Goal: Task Accomplishment & Management: Use online tool/utility

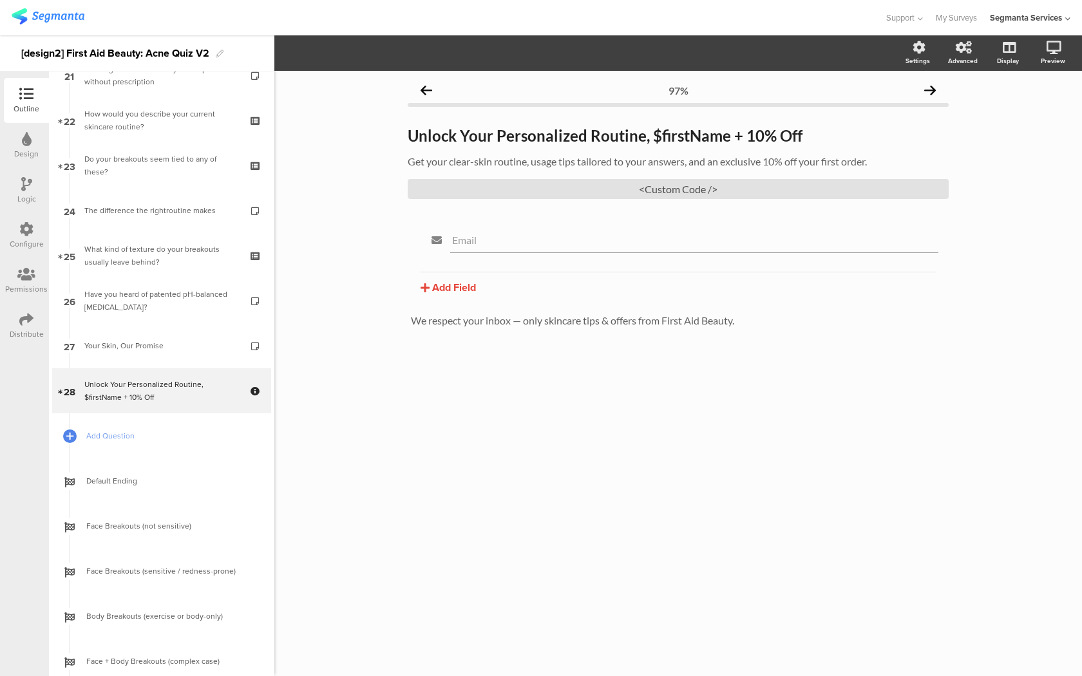
scroll to position [988, 0]
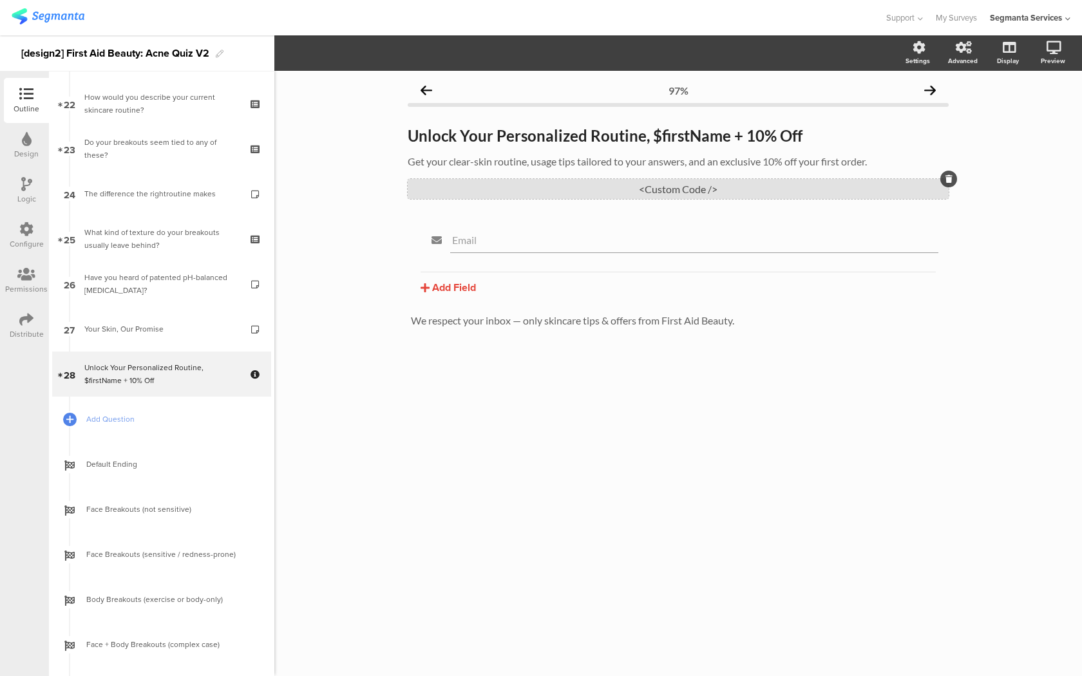
click at [437, 191] on div "<Custom Code />" at bounding box center [678, 189] width 541 height 20
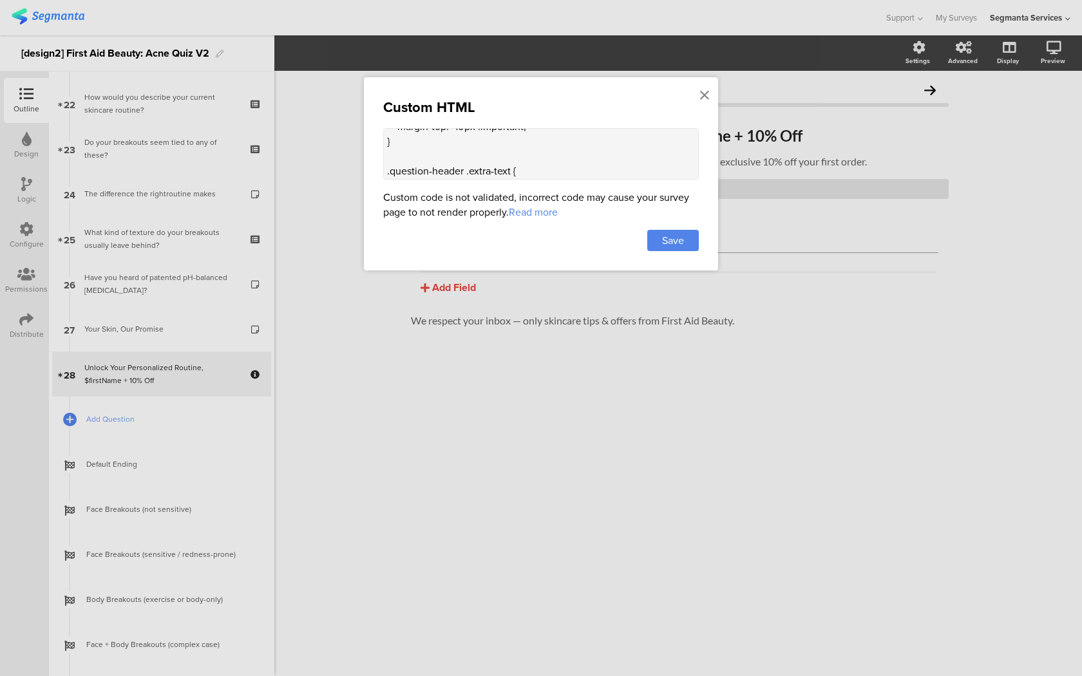
scroll to position [636, 0]
click at [426, 151] on textarea "<style> .top-bar { z-index: 1; position: relative; } .progress-text-container {…" at bounding box center [541, 154] width 316 height 52
paste textarea ".question-page .body-wrapper[data-v-5d053e52] { padding-bottom: 70px; position:…"
drag, startPoint x: 489, startPoint y: 139, endPoint x: 377, endPoint y: 138, distance: 112.7
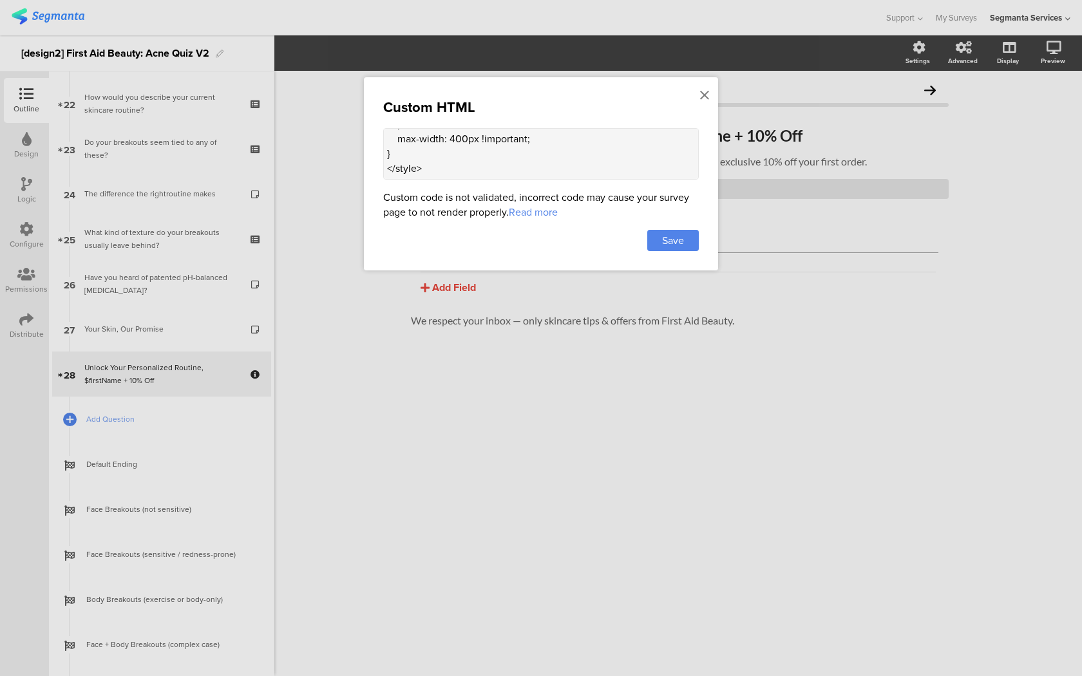
click at [377, 138] on div "Custom HTML <style> .top-bar { z-index: 1; position: relative; } .progress-text…" at bounding box center [541, 173] width 354 height 193
drag, startPoint x: 506, startPoint y: 159, endPoint x: 379, endPoint y: 158, distance: 126.9
click at [379, 158] on div "Custom HTML <style> .top-bar { z-index: 1; position: relative; } .progress-text…" at bounding box center [541, 173] width 354 height 193
drag, startPoint x: 607, startPoint y: 142, endPoint x: 529, endPoint y: 140, distance: 78.0
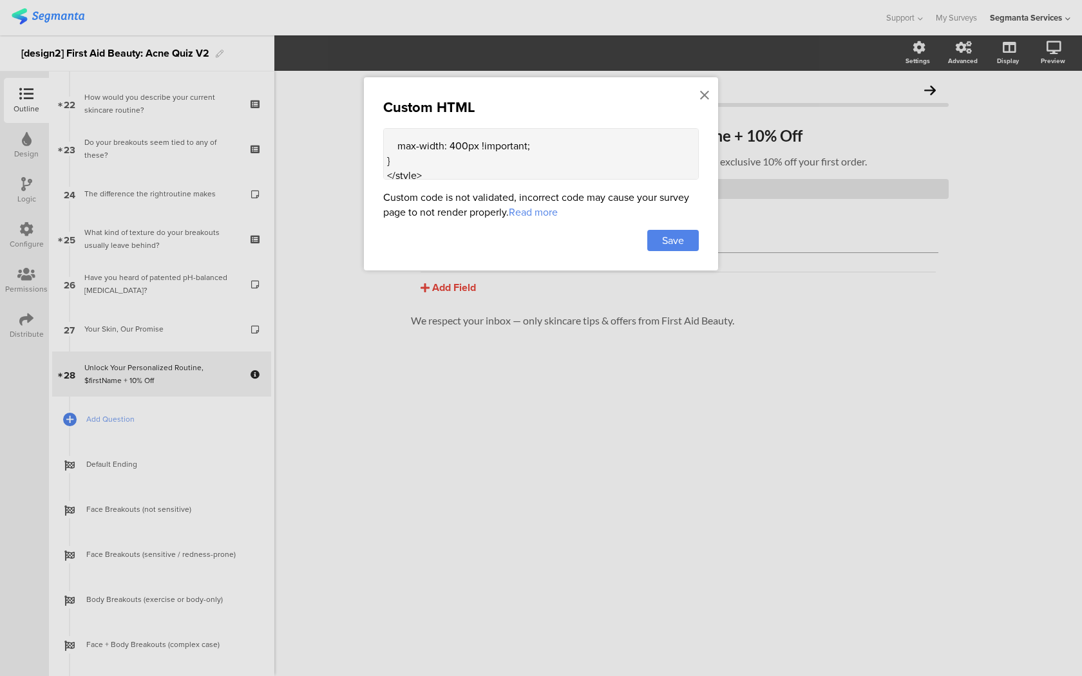
click at [529, 140] on textarea "<style> .top-bar { z-index: 1; position: relative; } .progress-text-container {…" at bounding box center [541, 154] width 316 height 52
click at [467, 157] on textarea "<style> .top-bar { z-index: 1; position: relative; } .progress-text-container {…" at bounding box center [541, 154] width 316 height 52
paste textarea "margin: 0 auto !important;"
click at [389, 162] on textarea "<style> .top-bar { z-index: 1; position: relative; } .progress-text-container {…" at bounding box center [541, 154] width 316 height 52
type textarea "<style> .top-bar { z-index: 1; position: relative; } .progress-text-container {…"
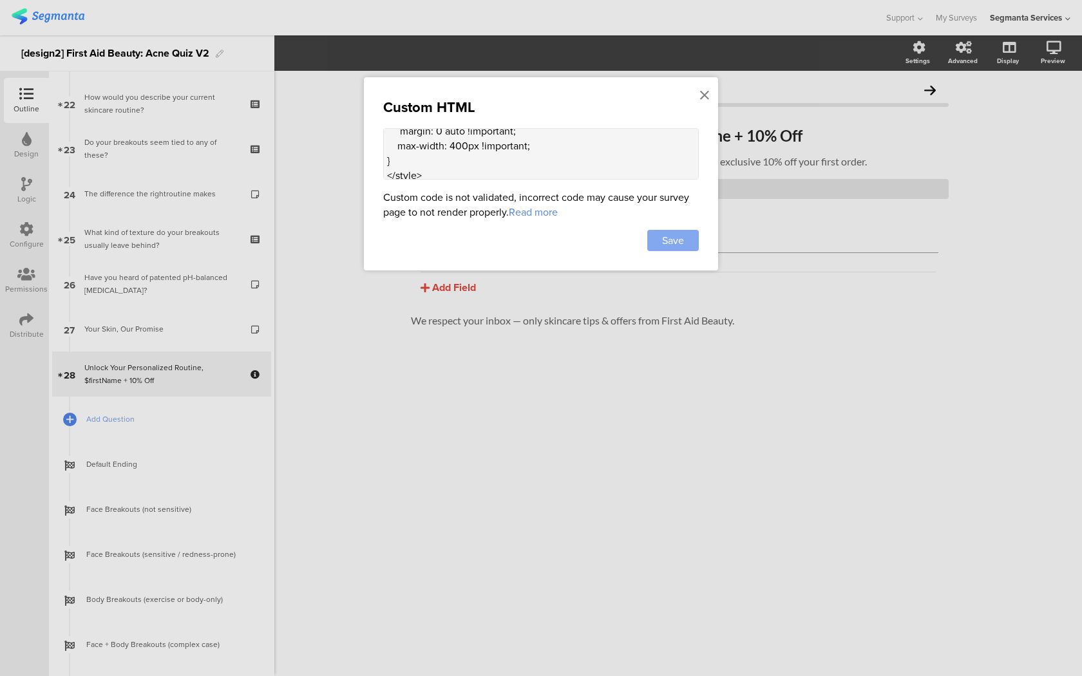
click at [694, 240] on div "Save" at bounding box center [673, 240] width 52 height 21
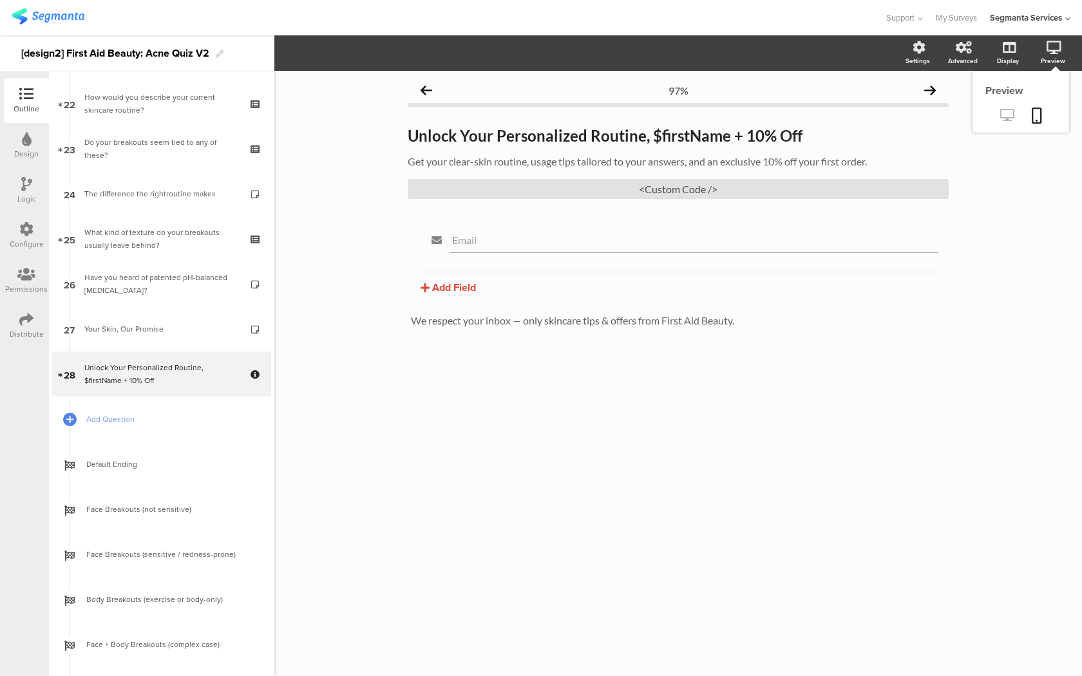
click at [1011, 109] on link at bounding box center [1007, 116] width 32 height 21
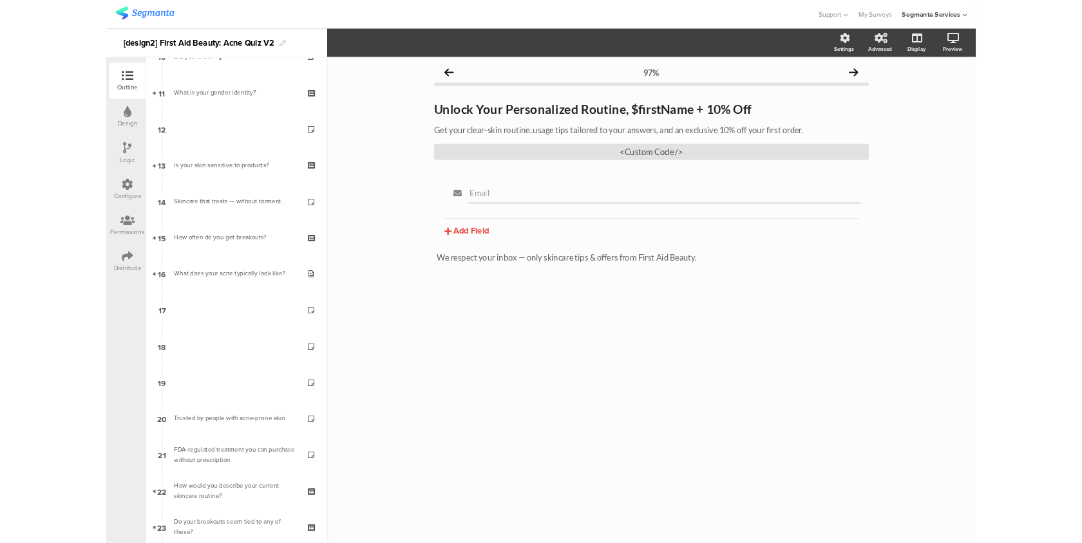
scroll to position [0, 0]
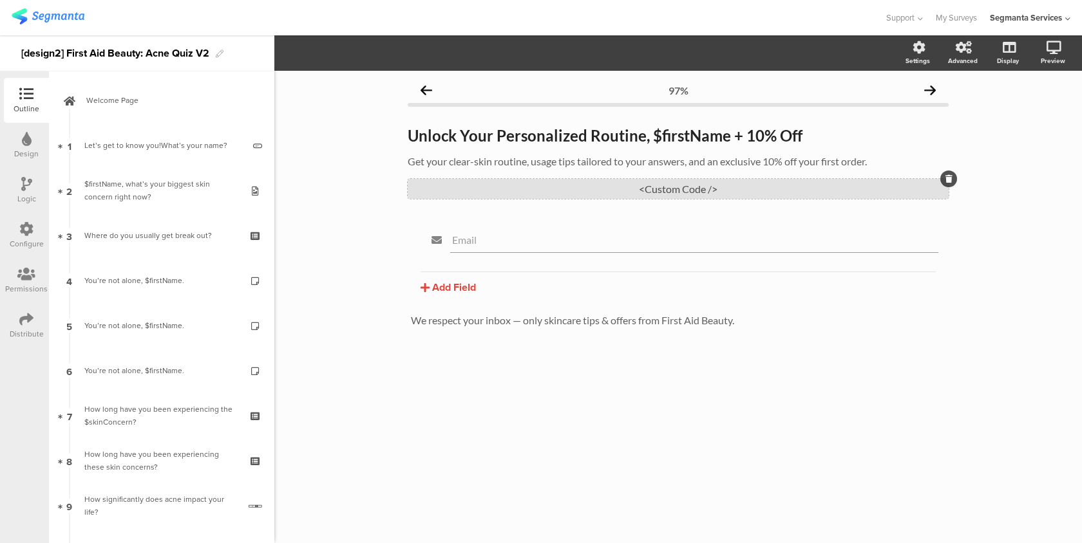
click at [916, 180] on div "<Custom Code />" at bounding box center [678, 189] width 541 height 20
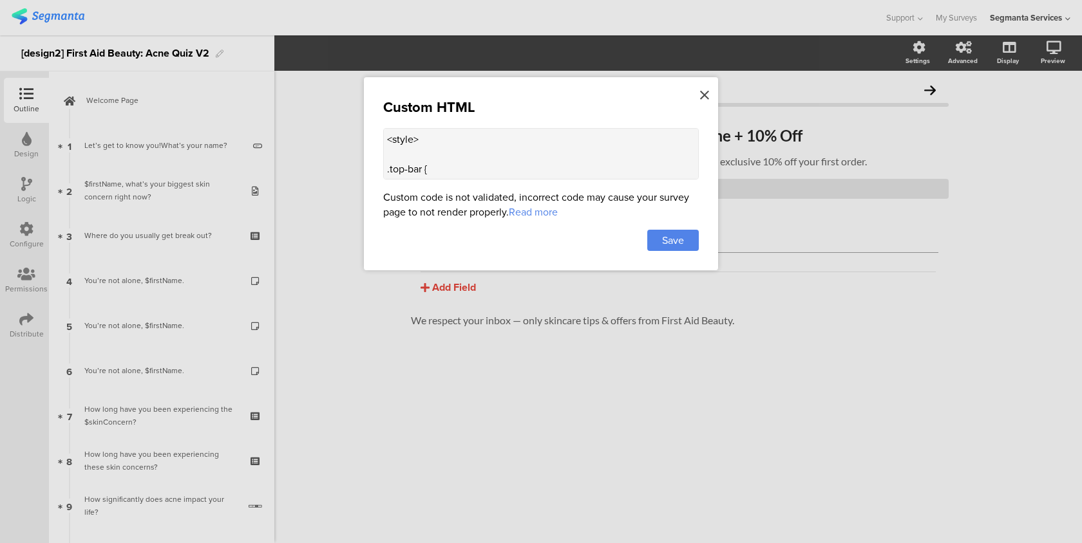
click at [703, 95] on icon at bounding box center [704, 95] width 9 height 14
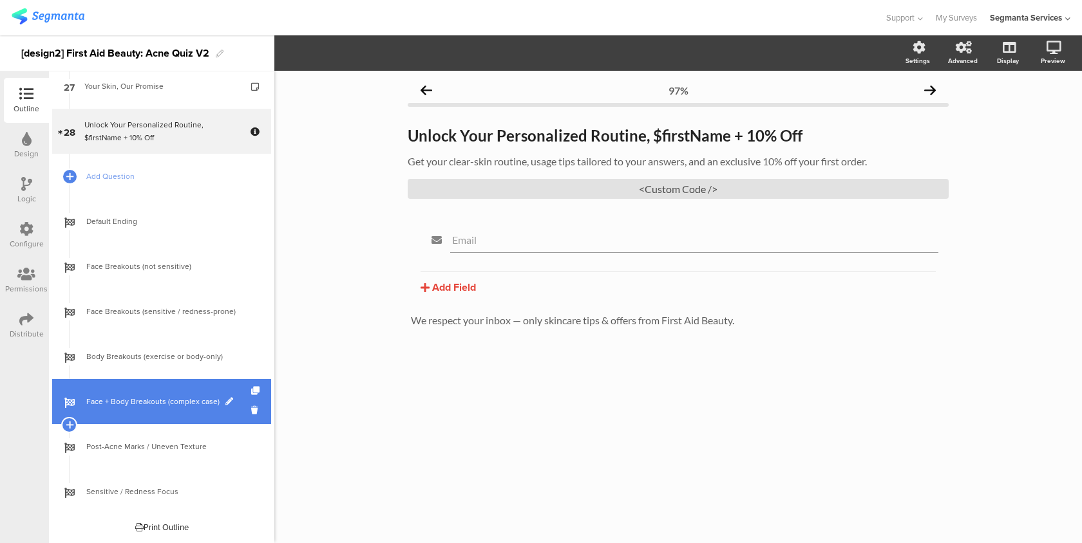
scroll to position [1004, 0]
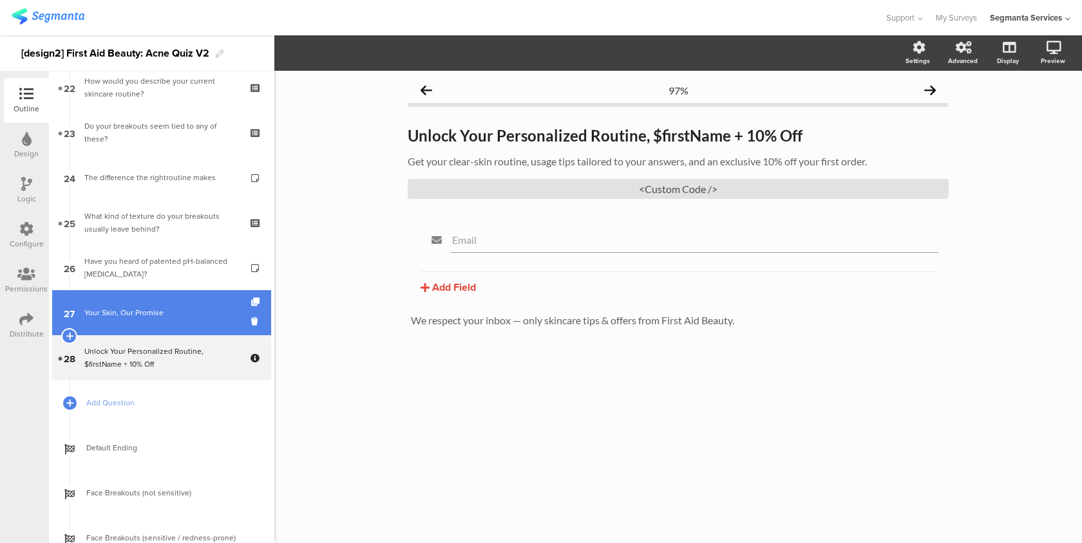
click at [202, 313] on div "Your Skin, Our Promise" at bounding box center [161, 313] width 154 height 13
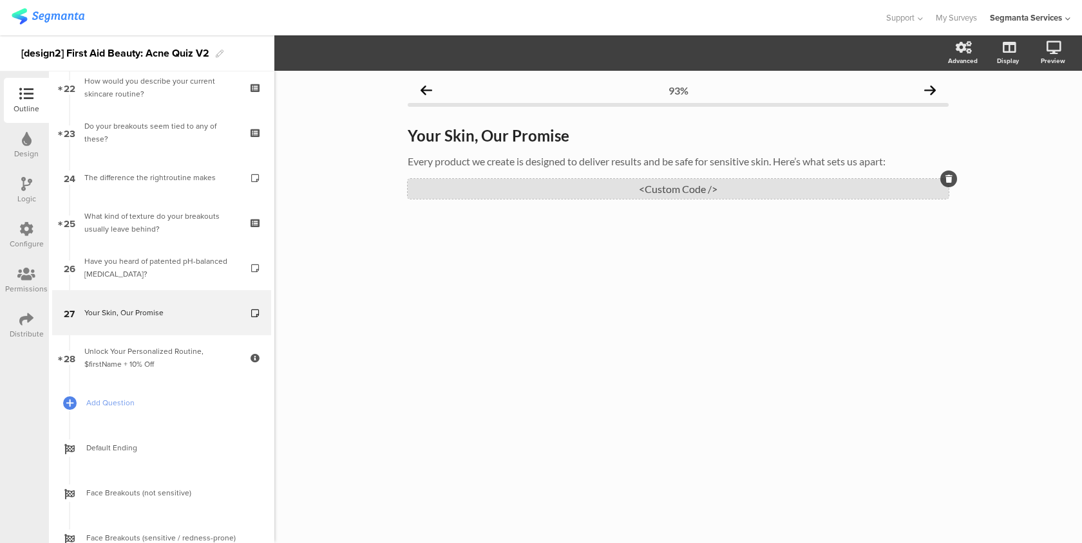
click at [614, 188] on div "<Custom Code />" at bounding box center [678, 189] width 541 height 20
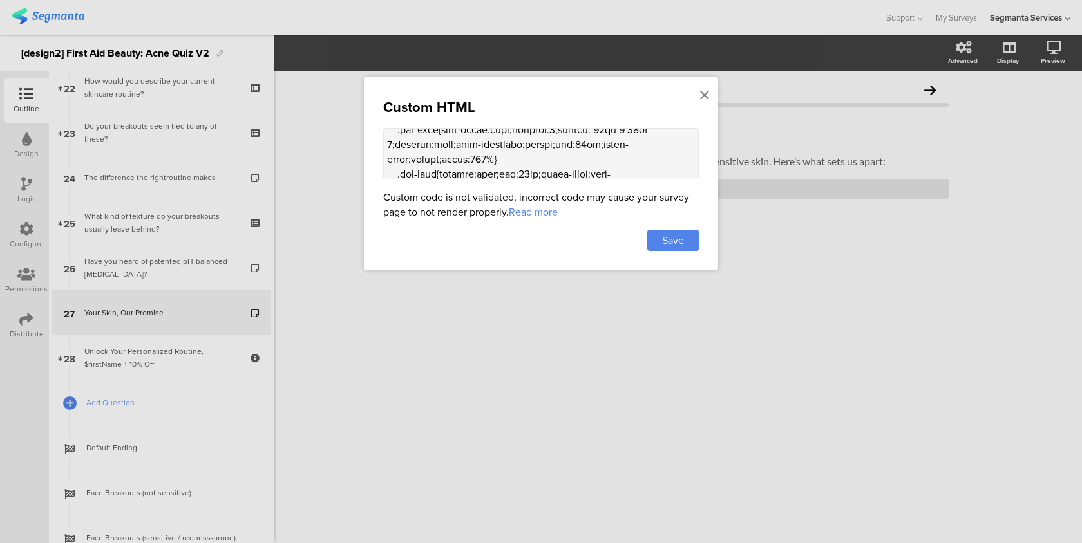
scroll to position [1373, 0]
drag, startPoint x: 507, startPoint y: 140, endPoint x: 605, endPoint y: 152, distance: 97.9
click at [605, 152] on textarea at bounding box center [541, 154] width 316 height 52
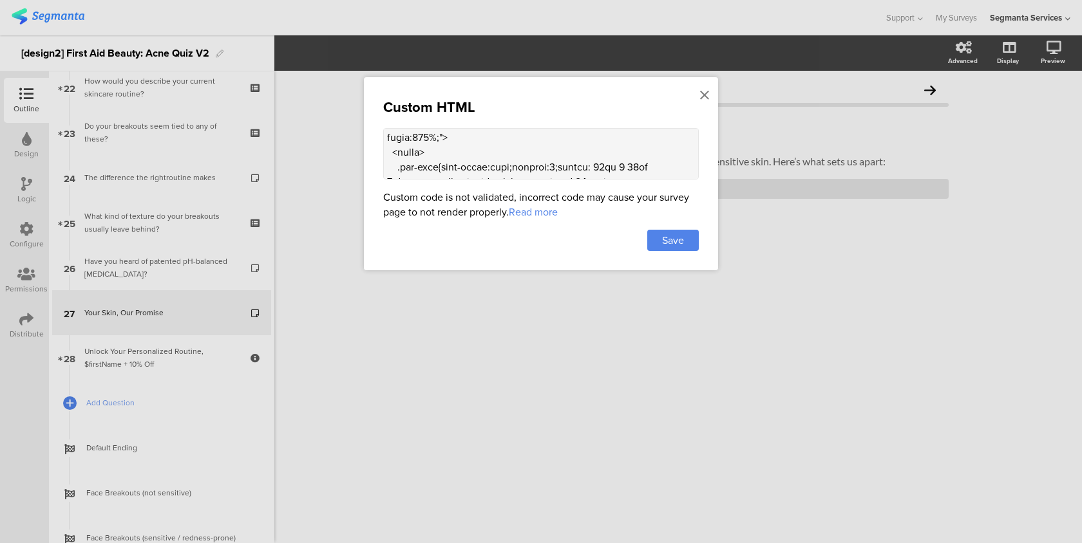
scroll to position [1348, 0]
drag, startPoint x: 433, startPoint y: 164, endPoint x: 507, endPoint y: 165, distance: 74.7
click at [507, 165] on textarea at bounding box center [541, 154] width 316 height 52
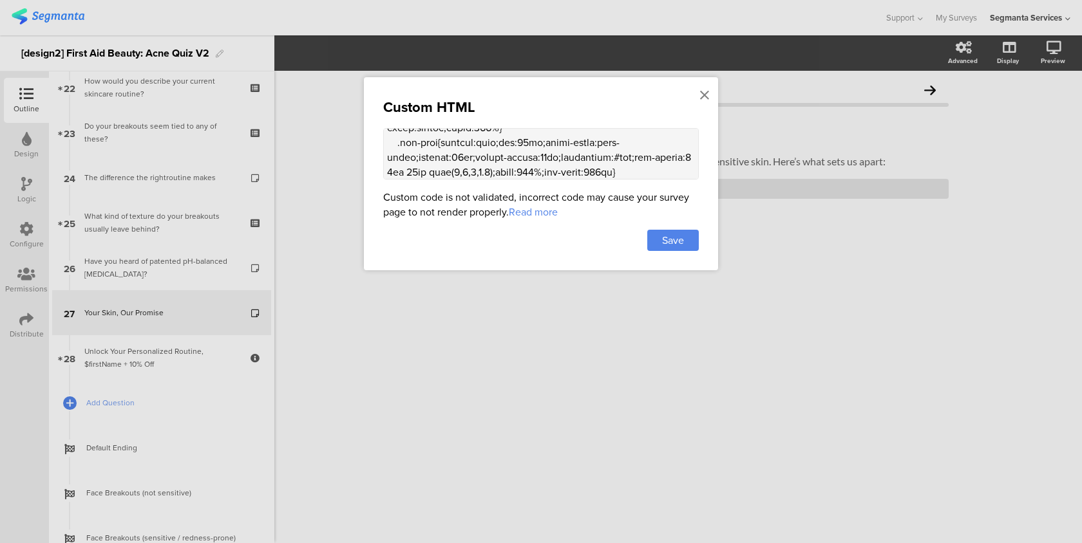
scroll to position [1379, 0]
type textarea "<style> .progress-bar-segments { display: none !important; } .animated-router-v…"
click at [670, 242] on span "Save" at bounding box center [673, 240] width 22 height 15
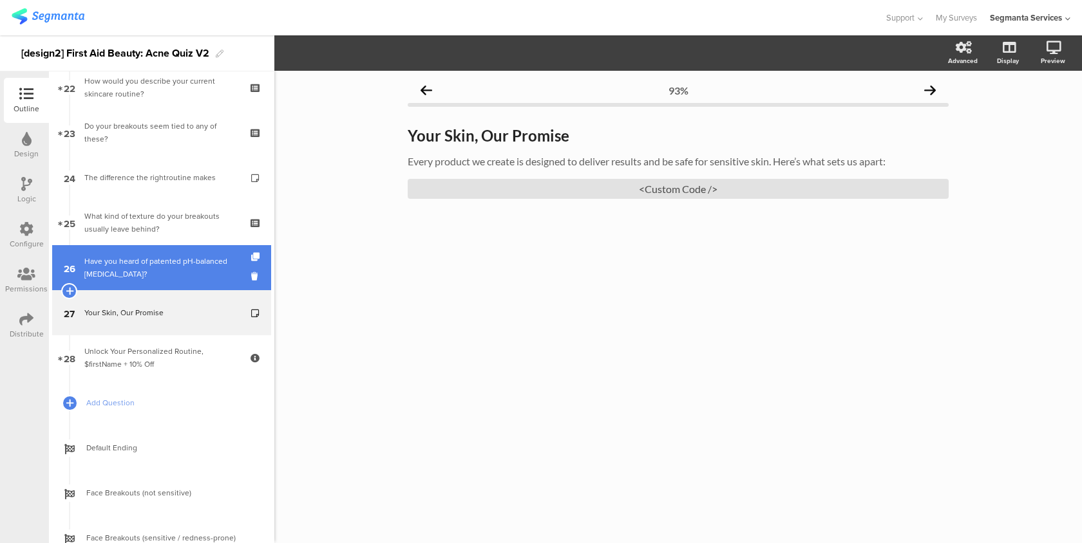
click at [205, 258] on div "Have you heard of patented pH-balanced [MEDICAL_DATA]?" at bounding box center [161, 268] width 154 height 26
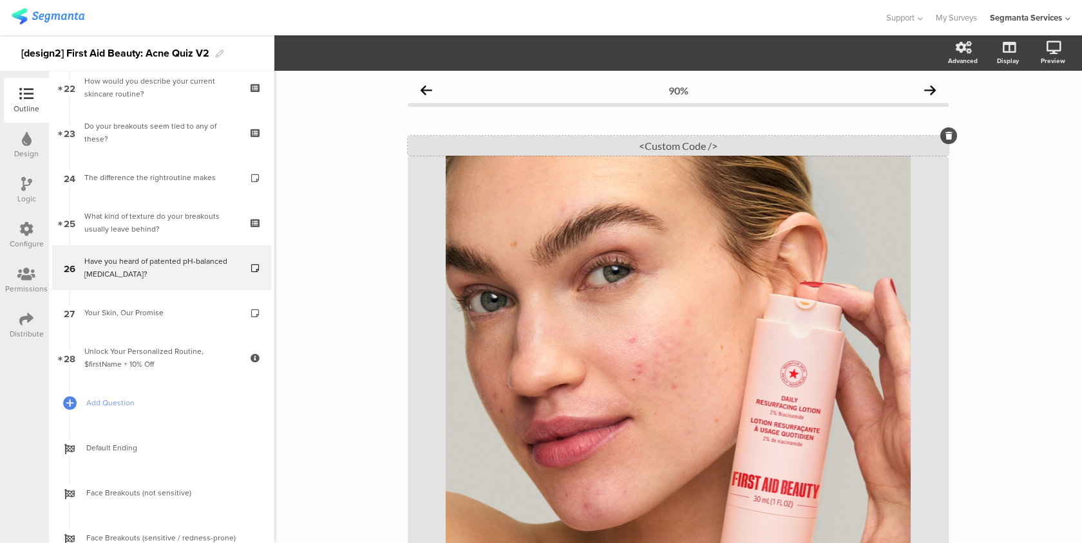
click at [591, 148] on div "<Custom Code />" at bounding box center [678, 146] width 541 height 20
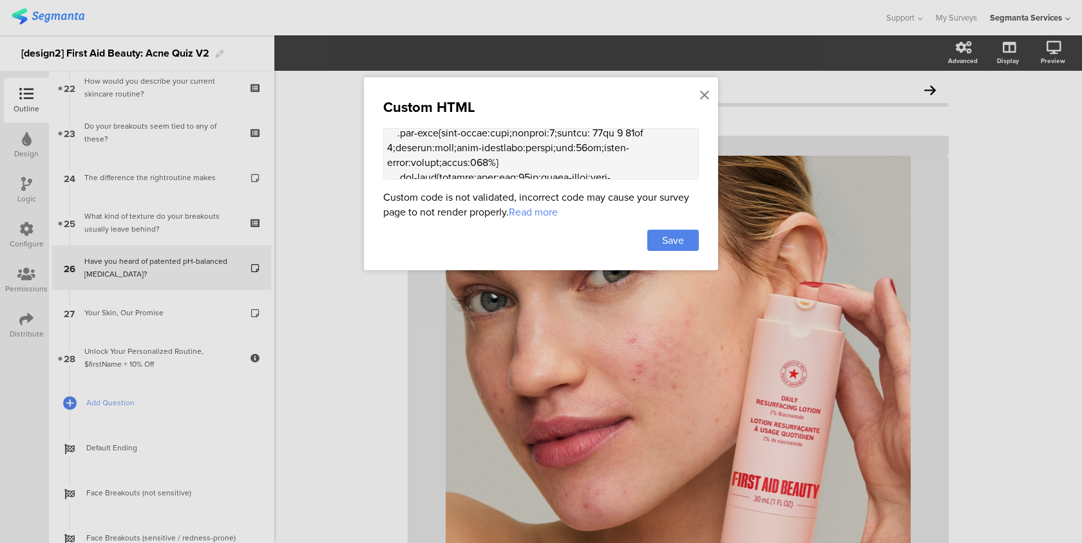
scroll to position [1310, 0]
drag, startPoint x: 532, startPoint y: 145, endPoint x: 437, endPoint y: 141, distance: 95.4
click at [437, 141] on textarea at bounding box center [541, 154] width 316 height 52
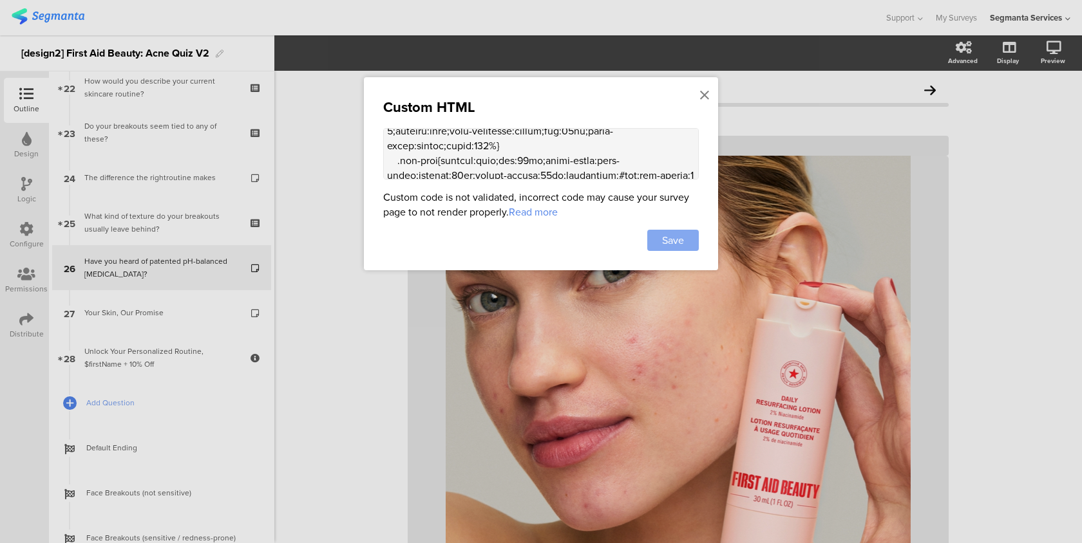
type textarea "<style> .progress-bar-segments { display: none !important; } .animated-router-v…"
click at [677, 247] on span "Save" at bounding box center [673, 240] width 22 height 15
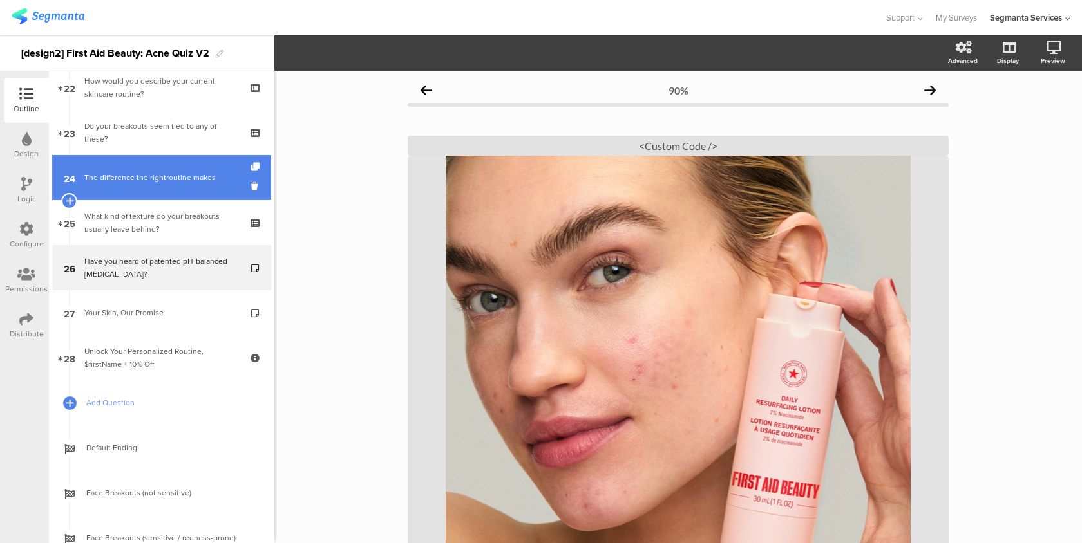
click at [220, 184] on link "24 The difference the rightroutine makes" at bounding box center [161, 177] width 219 height 45
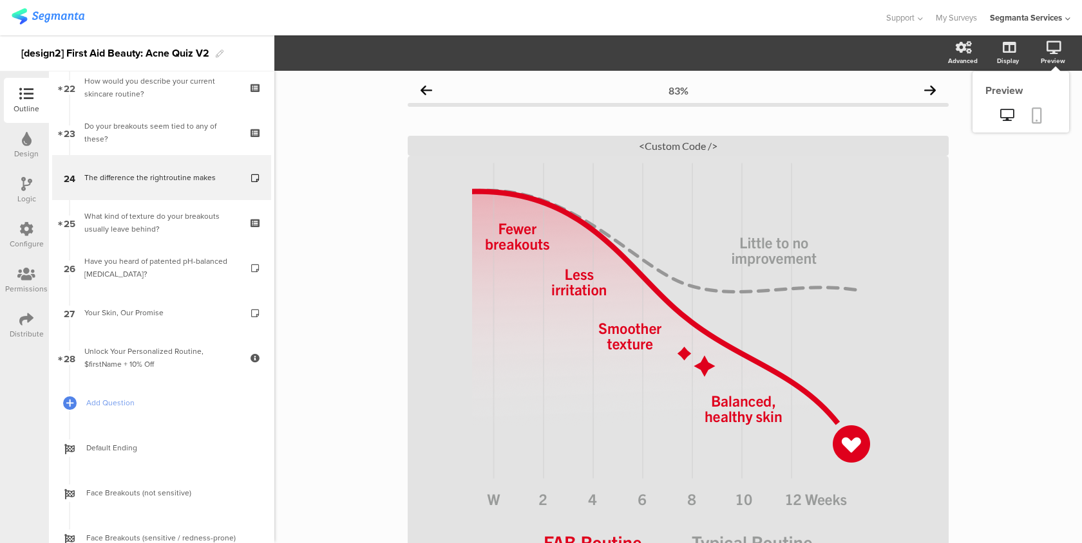
click at [1039, 104] on link at bounding box center [1037, 116] width 28 height 24
